Goal: Task Accomplishment & Management: Use online tool/utility

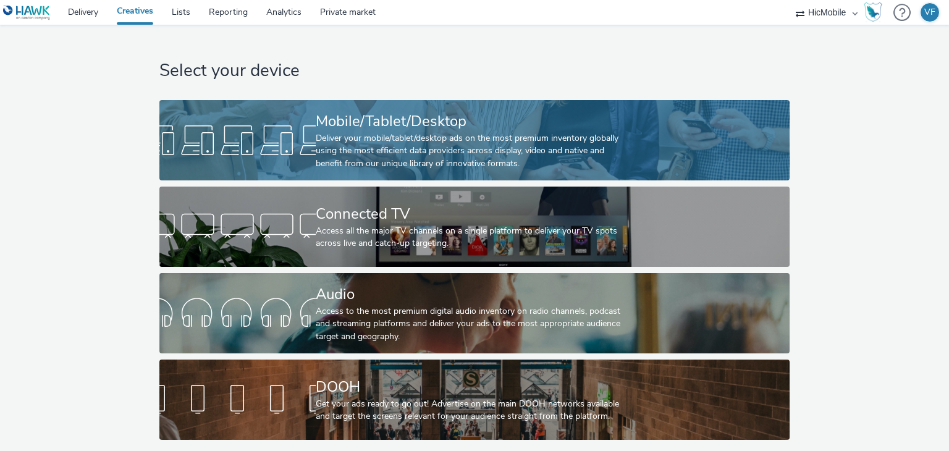
click at [448, 151] on div "Deliver your mobile/tablet/desktop ads on the most premium inventory globally u…" at bounding box center [472, 151] width 313 height 38
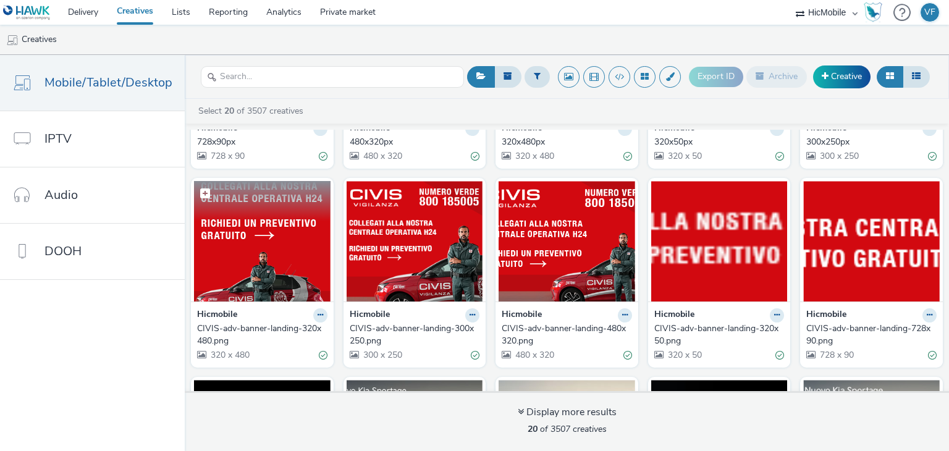
scroll to position [124, 0]
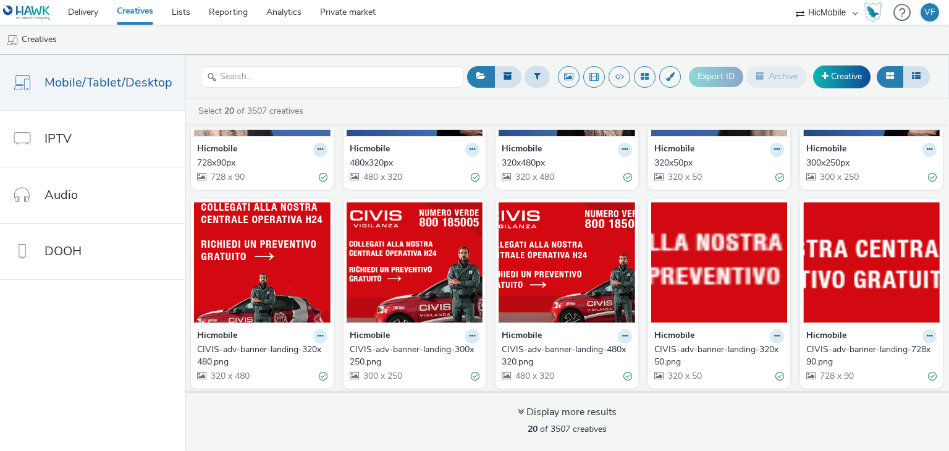
click at [318, 334] on icon at bounding box center [321, 336] width 6 height 7
click at [300, 353] on link "Edit" at bounding box center [281, 358] width 93 height 25
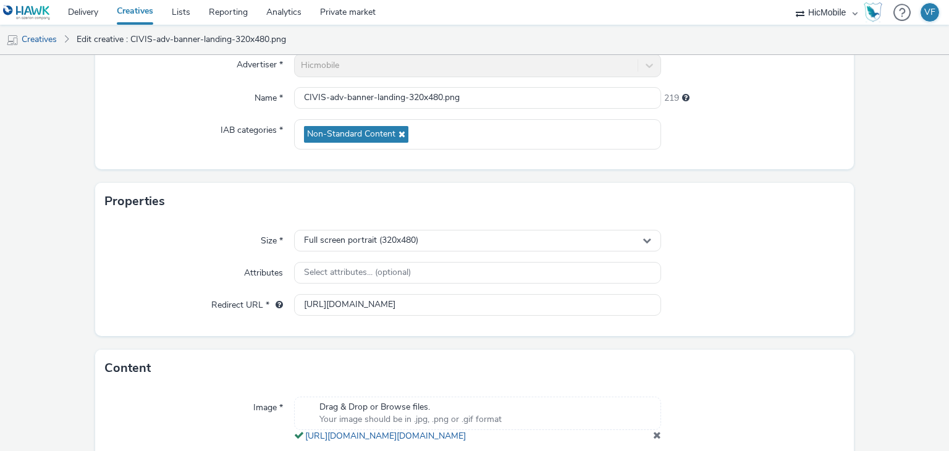
scroll to position [225, 0]
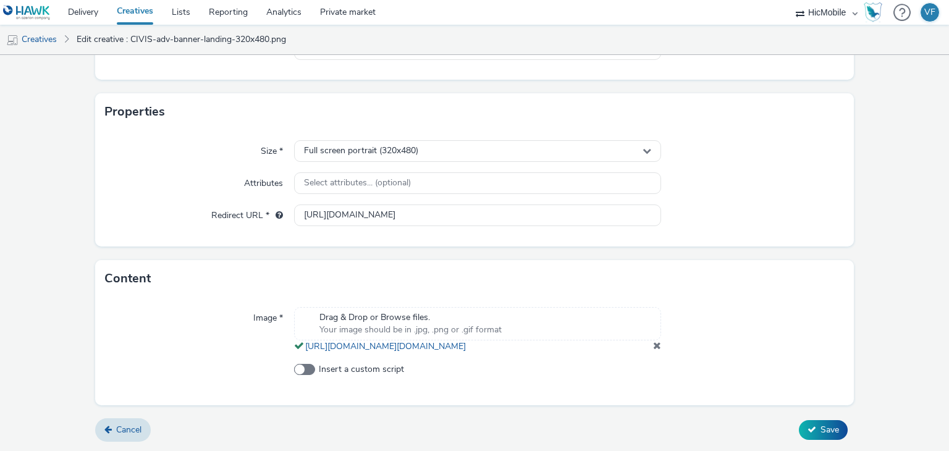
click at [653, 345] on span at bounding box center [657, 346] width 8 height 10
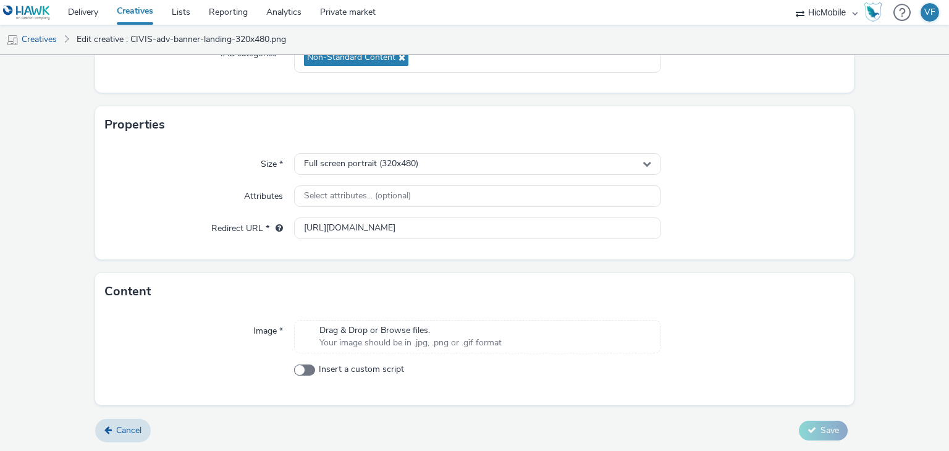
click at [499, 338] on div "Drag & Drop or Browse files. Your image should be in .jpg, .png or .gif format" at bounding box center [410, 337] width 195 height 25
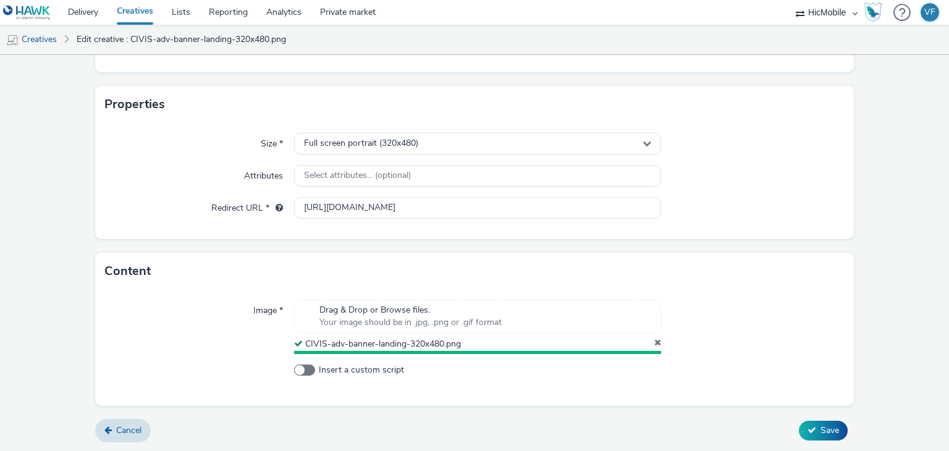
scroll to position [218, 0]
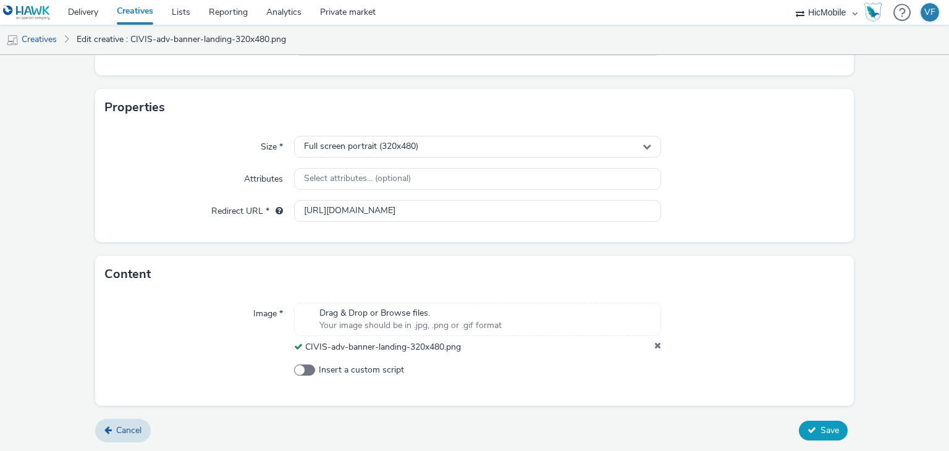
click at [821, 425] on span "Save" at bounding box center [830, 431] width 19 height 12
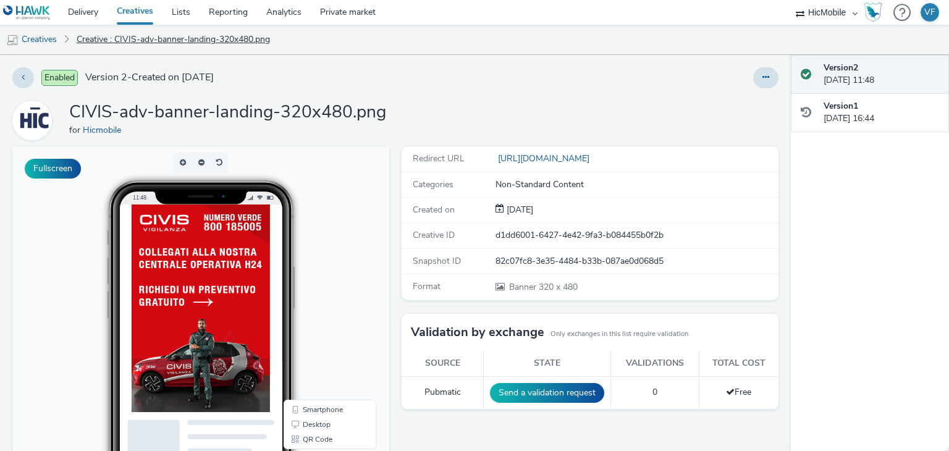
click at [143, 37] on link "Creative : CIVIS-adv-banner-landing-320x480.png" at bounding box center [173, 40] width 206 height 30
click at [40, 37] on link "Creatives" at bounding box center [31, 40] width 63 height 30
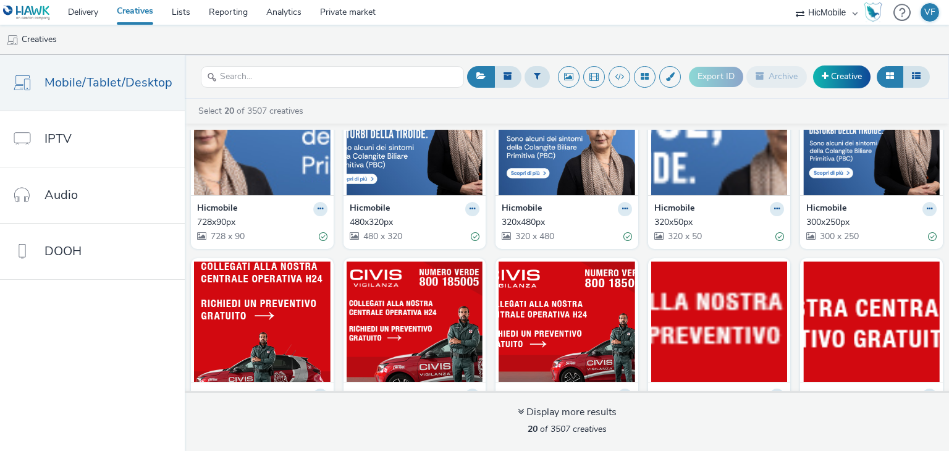
scroll to position [185, 0]
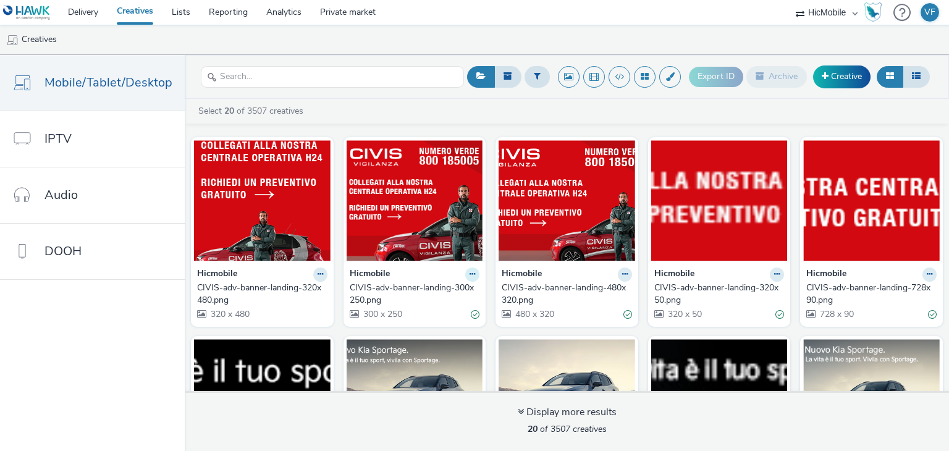
click at [470, 273] on icon at bounding box center [473, 274] width 6 height 7
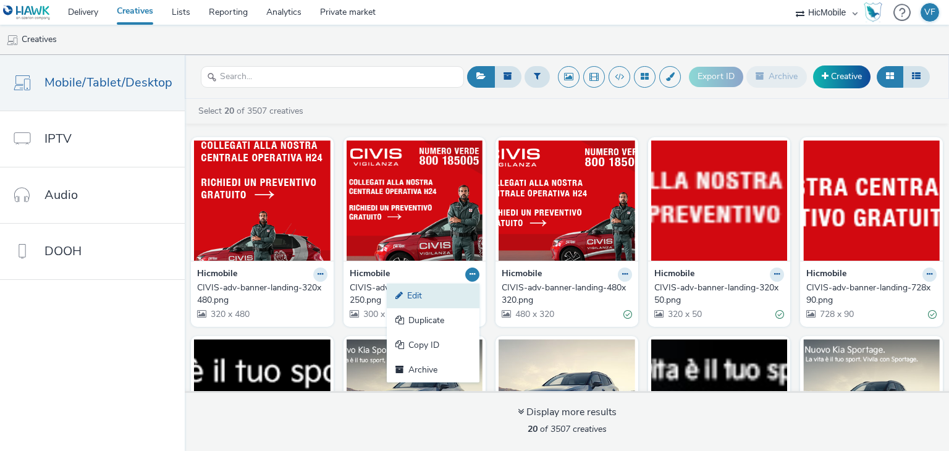
drag, startPoint x: 410, startPoint y: 295, endPoint x: 397, endPoint y: 294, distance: 13.0
click at [397, 294] on icon at bounding box center [402, 295] width 12 height 9
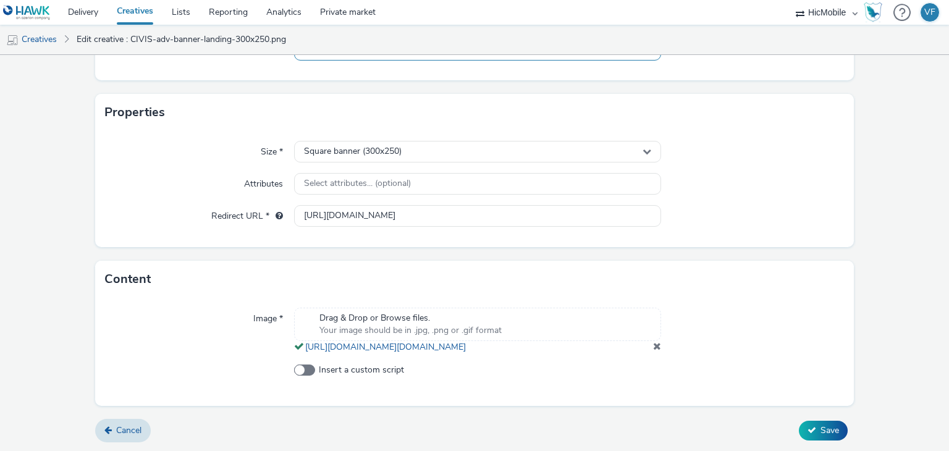
scroll to position [235, 0]
click at [653, 350] on span at bounding box center [657, 346] width 8 height 10
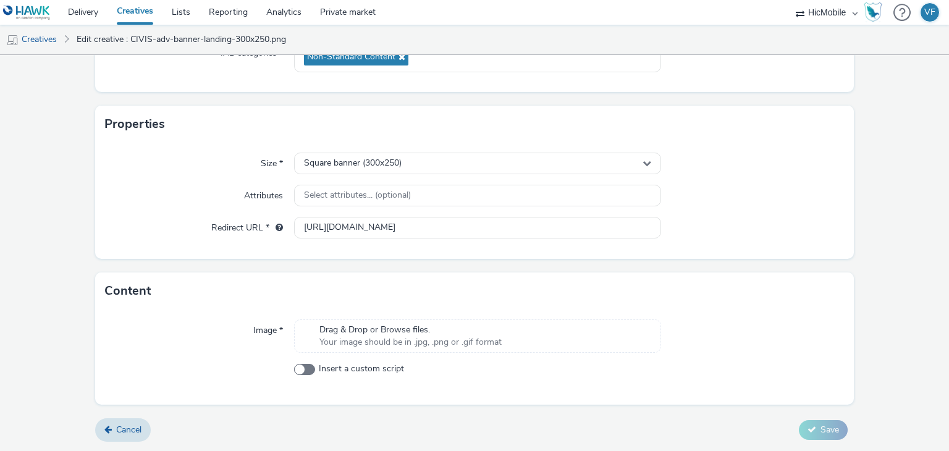
scroll to position [200, 0]
click at [490, 337] on span "Your image should be in .jpg, .png or .gif format" at bounding box center [411, 343] width 182 height 12
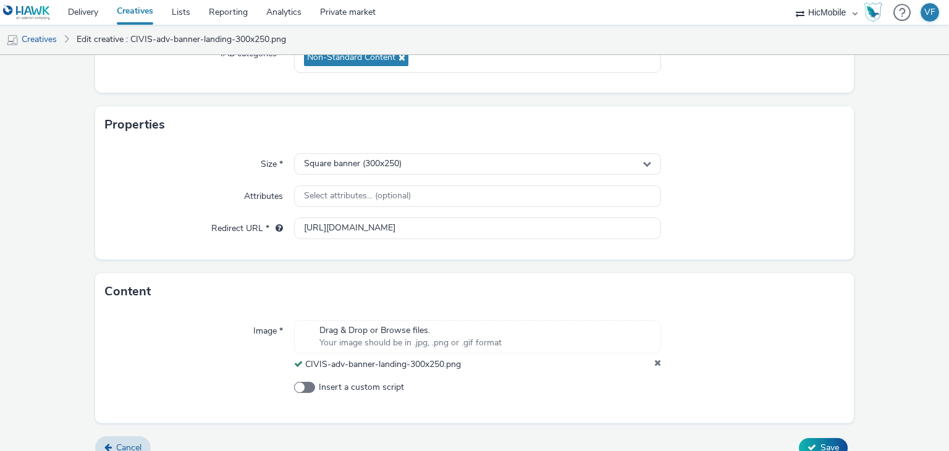
scroll to position [218, 0]
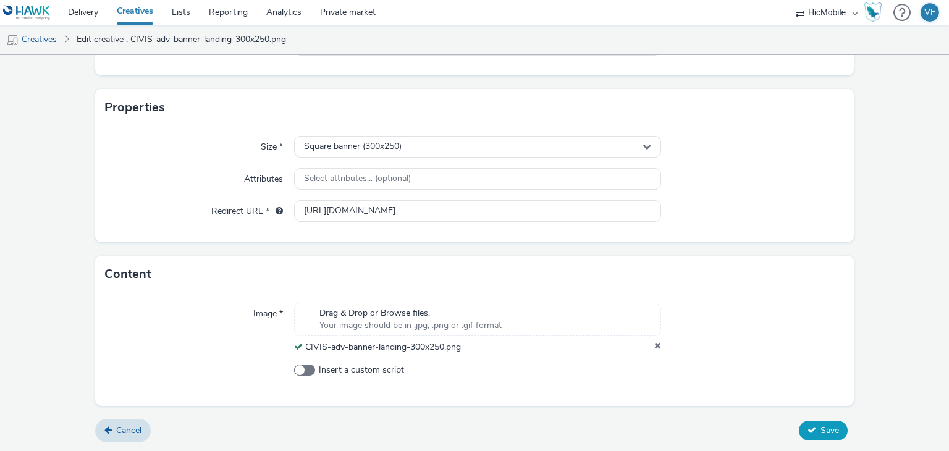
click at [821, 430] on span "Save" at bounding box center [830, 431] width 19 height 12
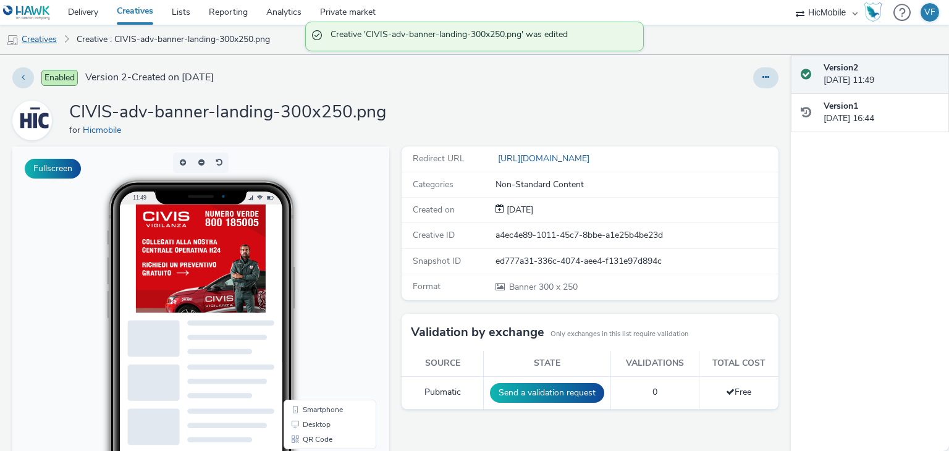
click at [43, 43] on link "Creatives" at bounding box center [31, 40] width 63 height 30
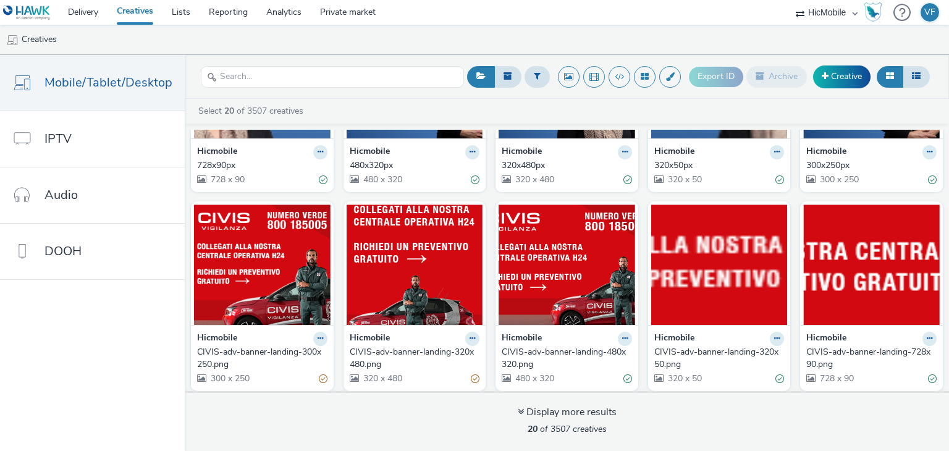
scroll to position [185, 0]
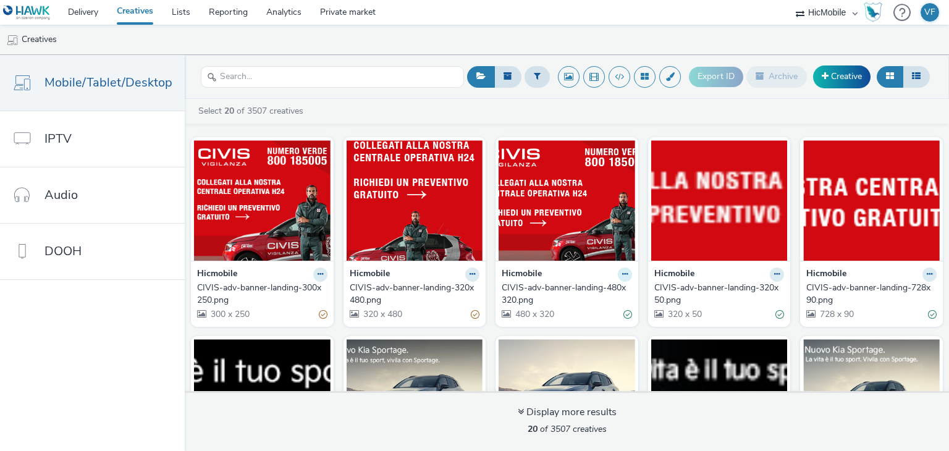
click at [622, 274] on icon at bounding box center [625, 274] width 6 height 7
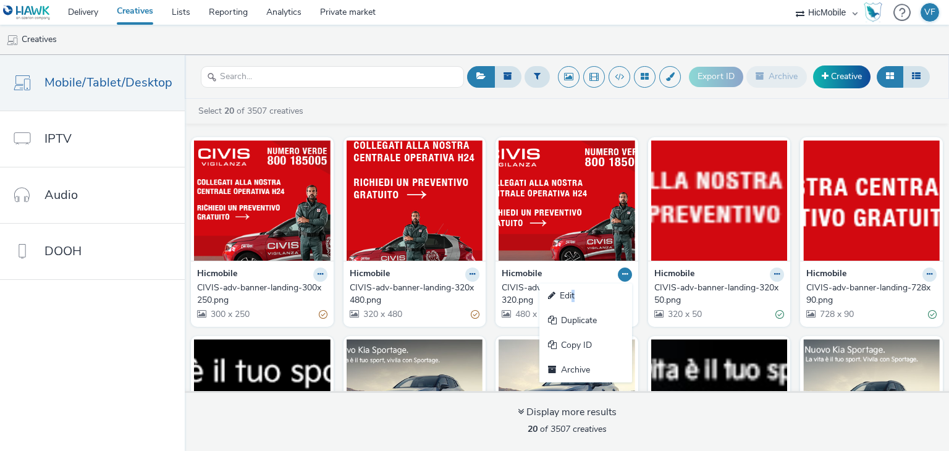
click at [566, 292] on link "Edit" at bounding box center [586, 296] width 93 height 25
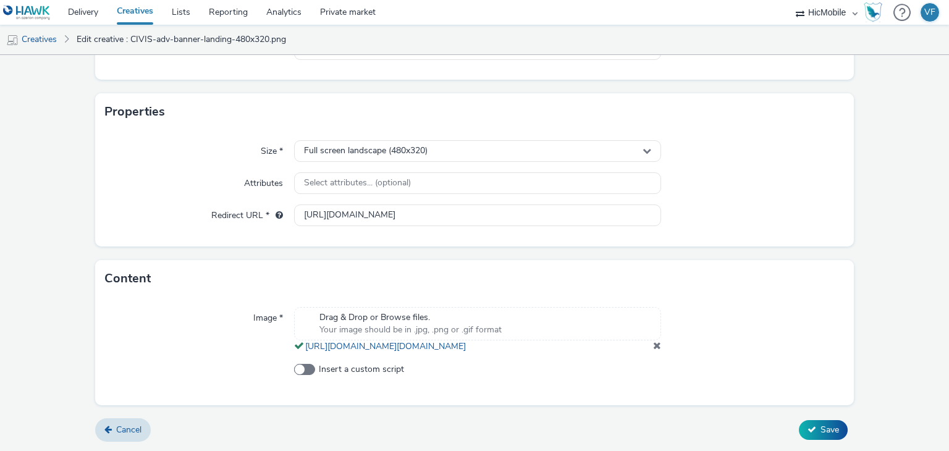
click at [653, 347] on span at bounding box center [657, 346] width 8 height 10
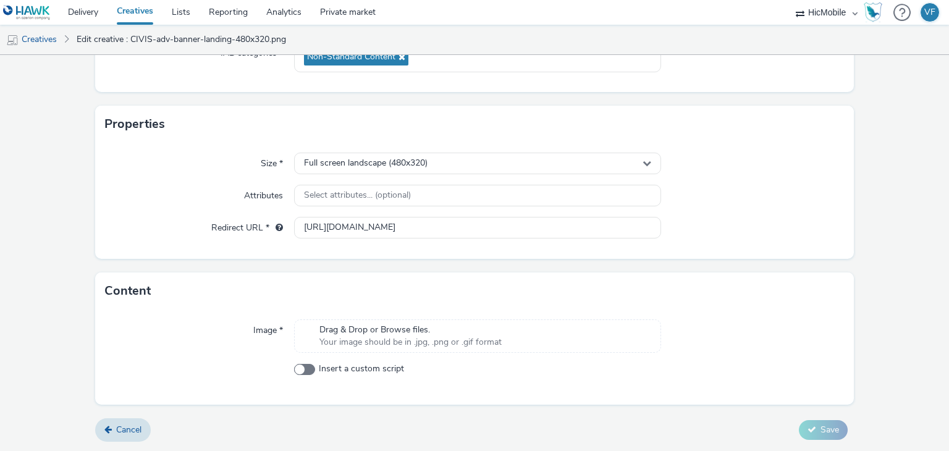
scroll to position [200, 0]
click at [446, 335] on span "Drag & Drop or Browse files." at bounding box center [411, 331] width 182 height 12
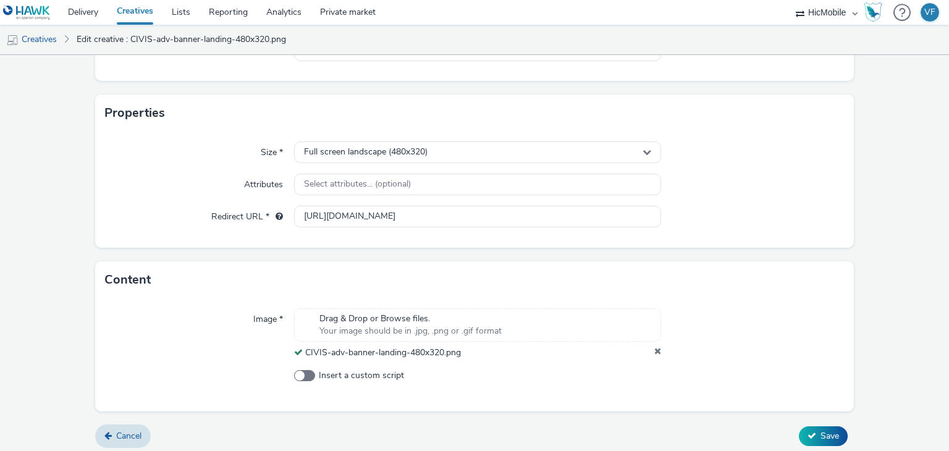
scroll to position [218, 0]
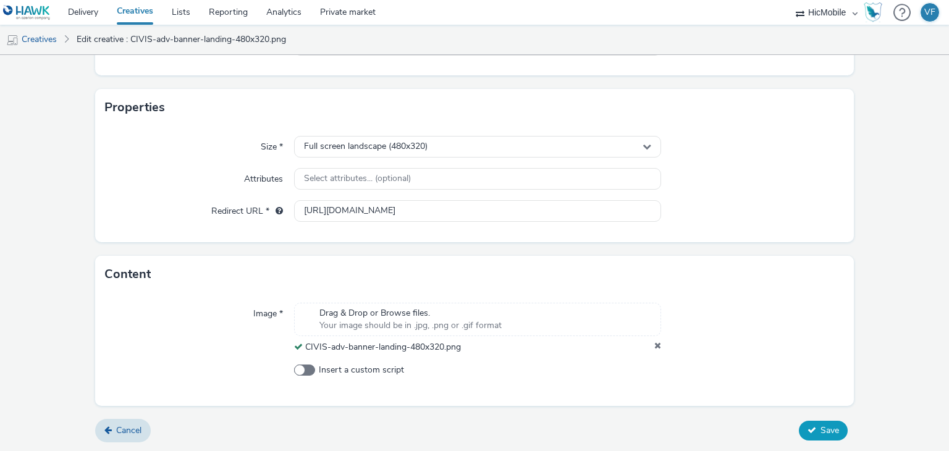
click at [814, 422] on button "Save" at bounding box center [823, 431] width 49 height 20
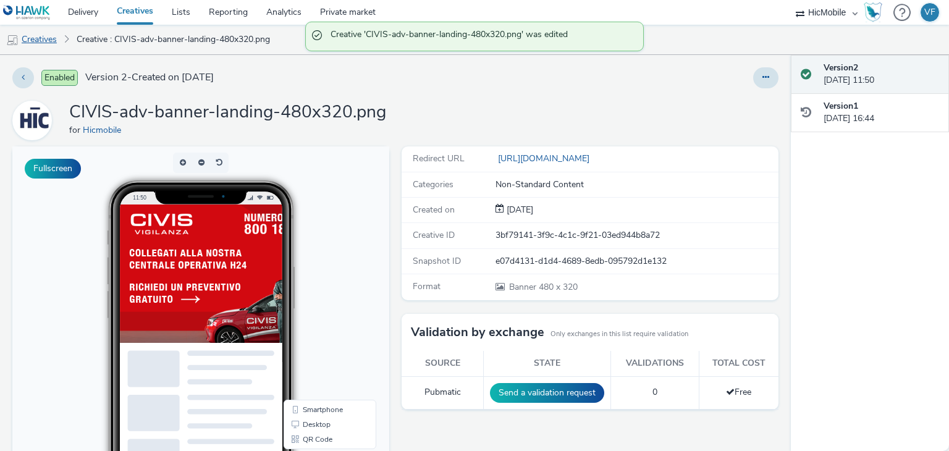
click at [46, 41] on link "Creatives" at bounding box center [31, 40] width 63 height 30
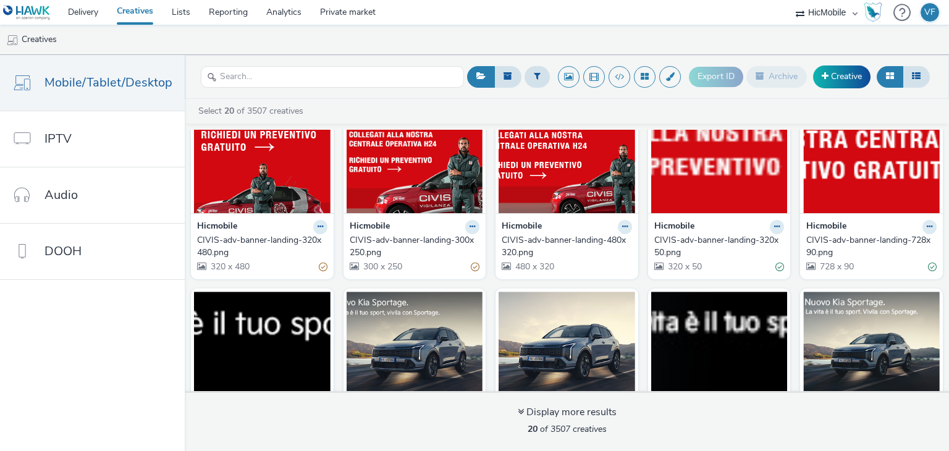
scroll to position [247, 0]
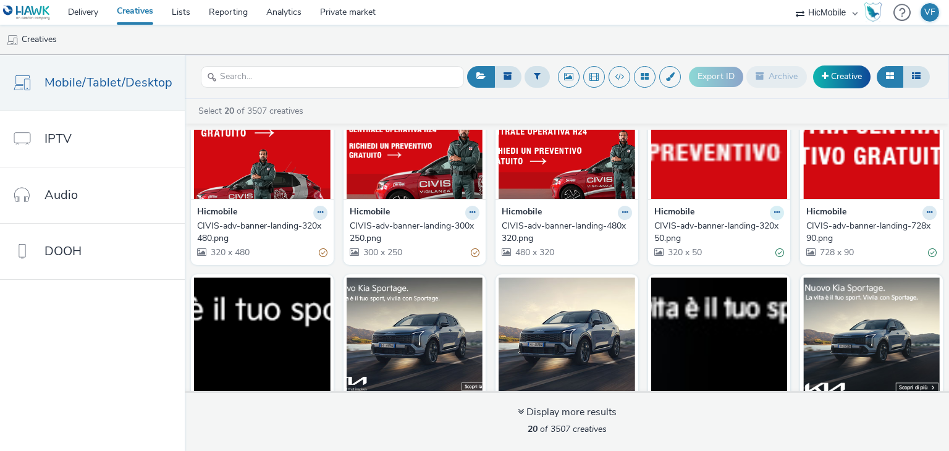
click at [773, 213] on button at bounding box center [777, 213] width 14 height 14
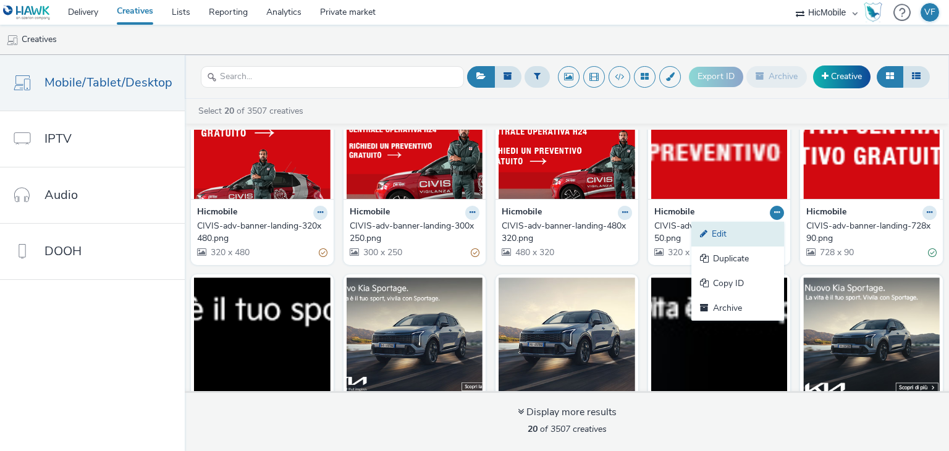
click at [708, 233] on link "Edit" at bounding box center [738, 234] width 93 height 25
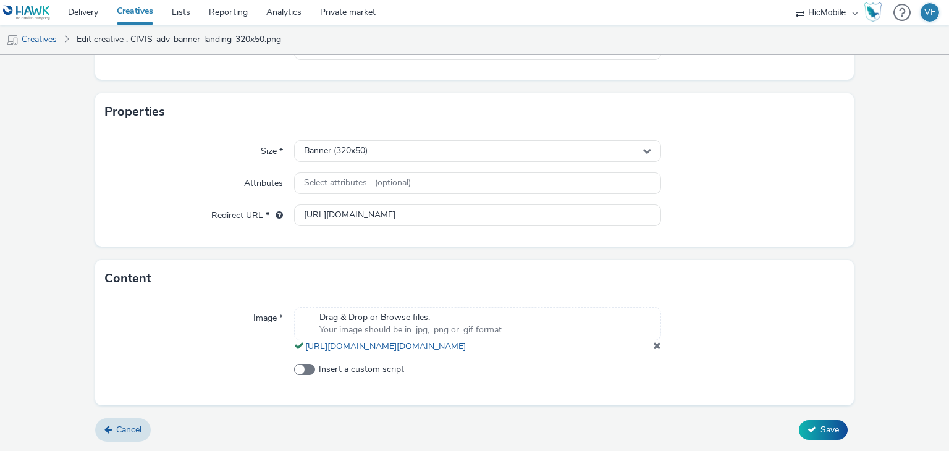
scroll to position [235, 0]
click at [653, 345] on span at bounding box center [657, 346] width 8 height 10
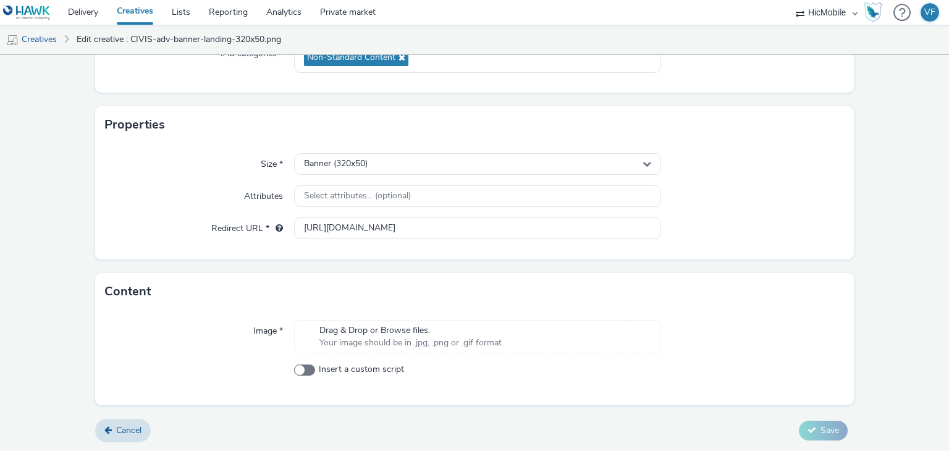
click at [486, 328] on span "Drag & Drop or Browse files." at bounding box center [411, 331] width 182 height 12
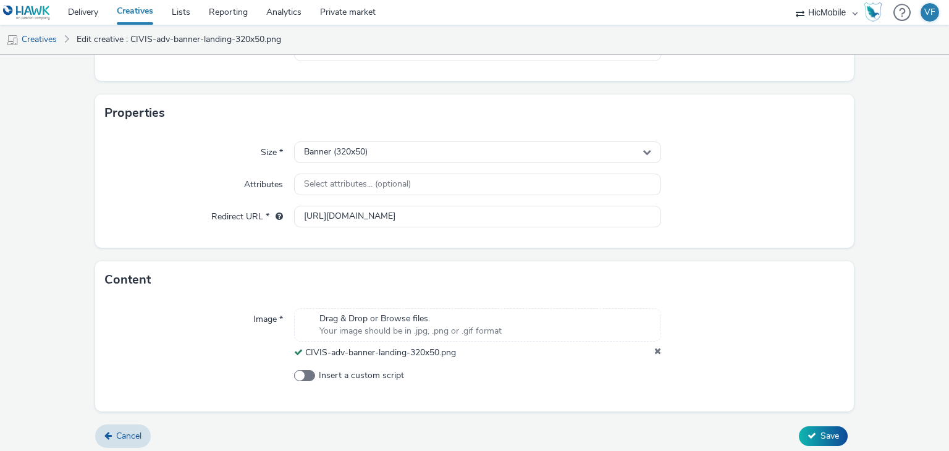
scroll to position [218, 0]
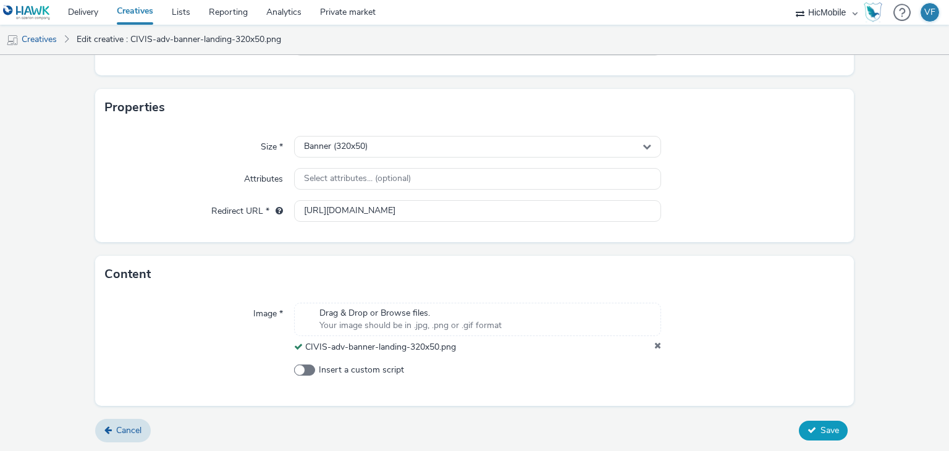
click at [826, 435] on span "Save" at bounding box center [830, 431] width 19 height 12
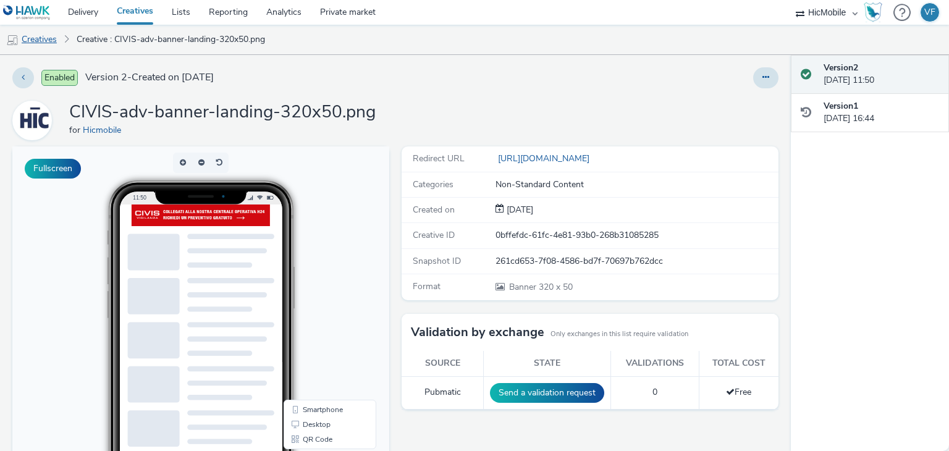
click at [28, 40] on link "Creatives" at bounding box center [31, 40] width 63 height 30
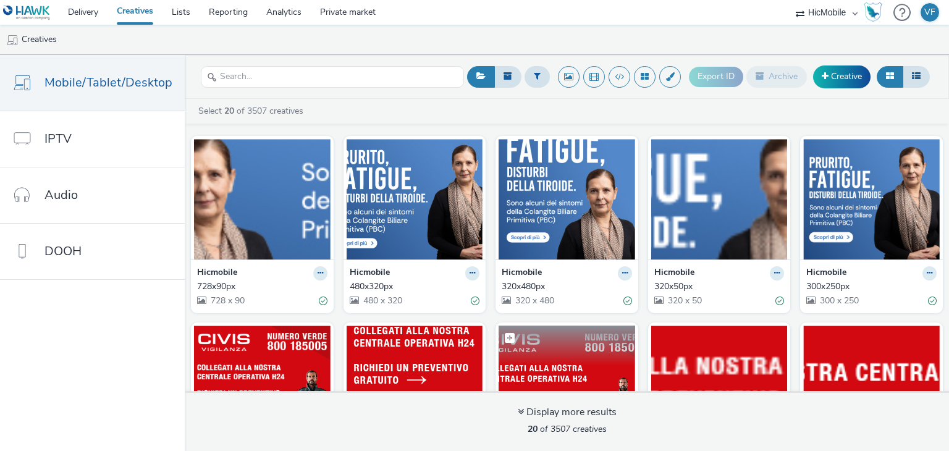
scroll to position [185, 0]
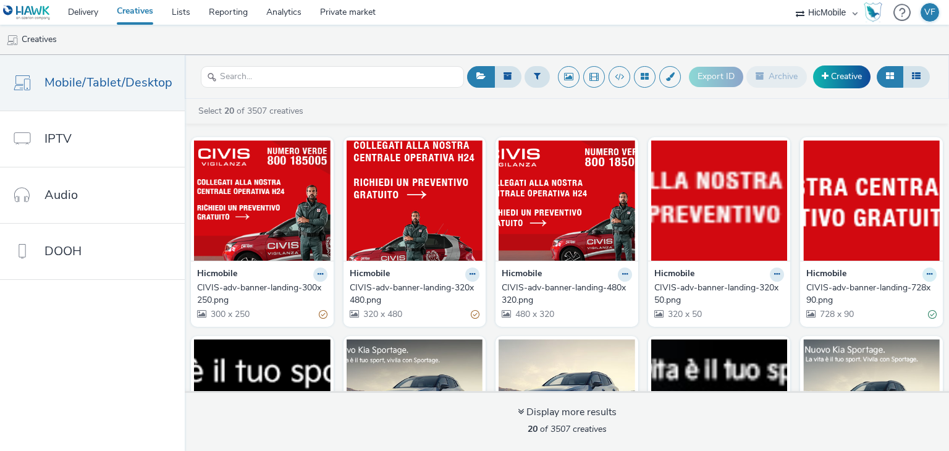
click at [927, 273] on icon at bounding box center [930, 274] width 6 height 7
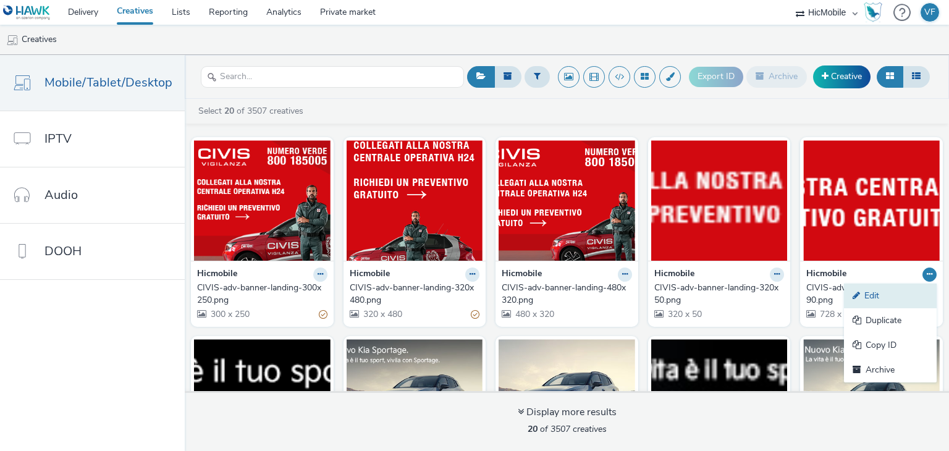
click at [860, 300] on link "Edit" at bounding box center [890, 296] width 93 height 25
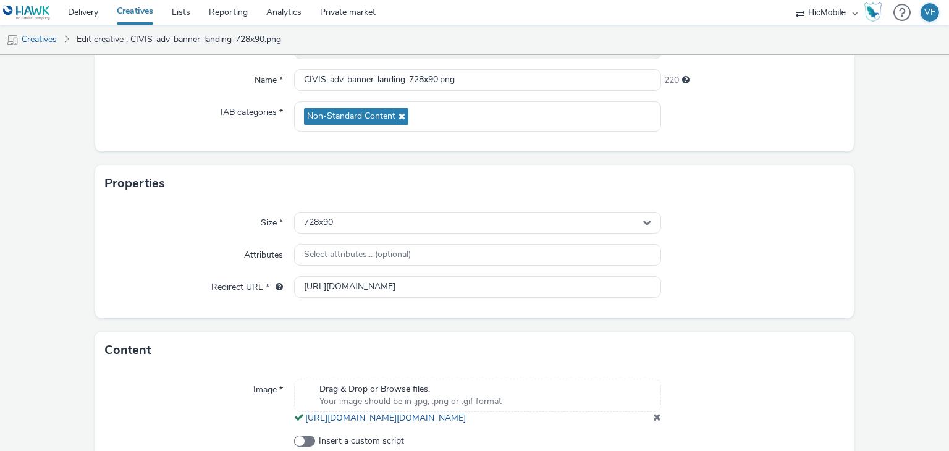
scroll to position [185, 0]
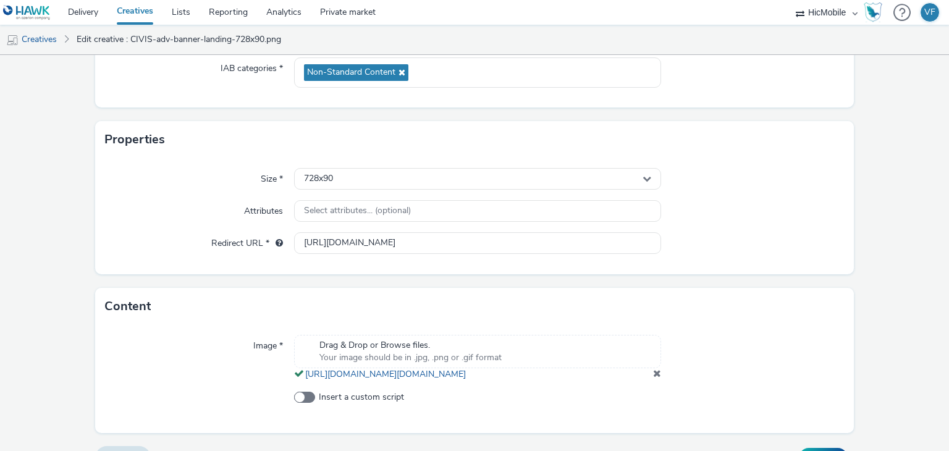
click at [661, 381] on div at bounding box center [753, 358] width 184 height 46
click at [653, 378] on span at bounding box center [657, 373] width 8 height 10
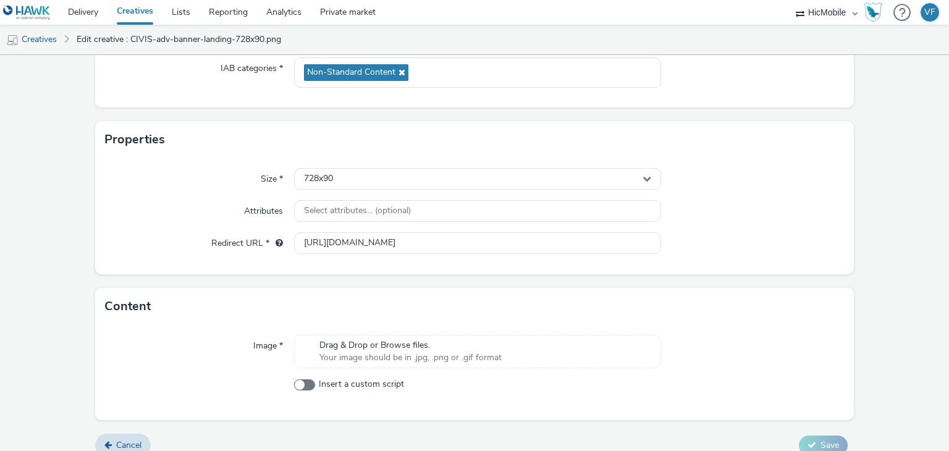
click at [435, 352] on span "Your image should be in .jpg, .png or .gif format" at bounding box center [411, 358] width 182 height 12
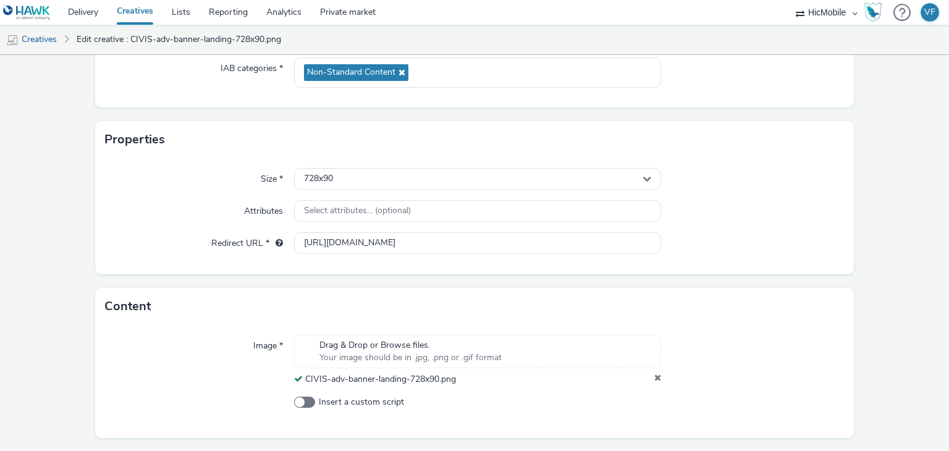
scroll to position [218, 0]
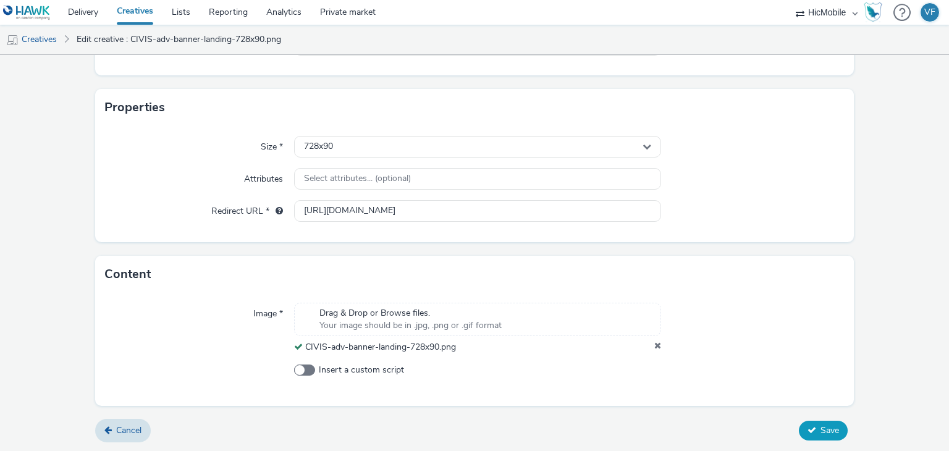
click at [810, 433] on button "Save" at bounding box center [823, 431] width 49 height 20
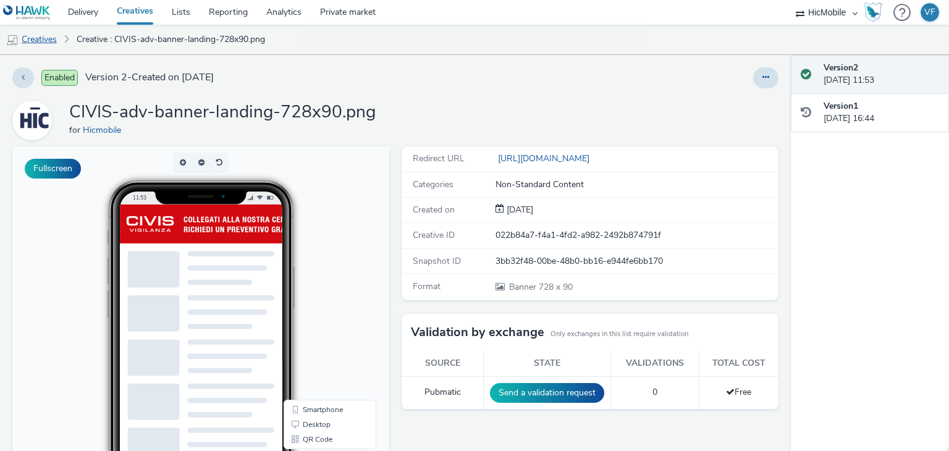
click at [43, 39] on link "Creatives" at bounding box center [31, 40] width 63 height 30
